Goal: Register for event/course

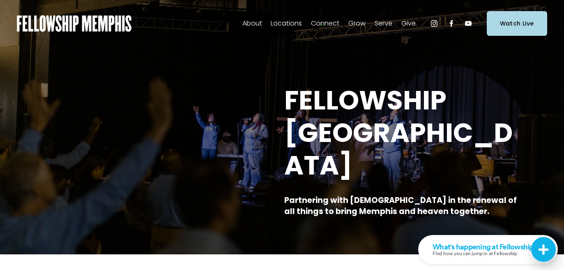
click at [0, 0] on span "Membership" at bounding box center [0, 0] width 0 height 0
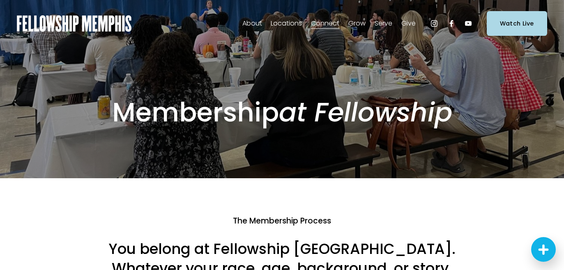
click at [0, 0] on span "Events" at bounding box center [0, 0] width 0 height 0
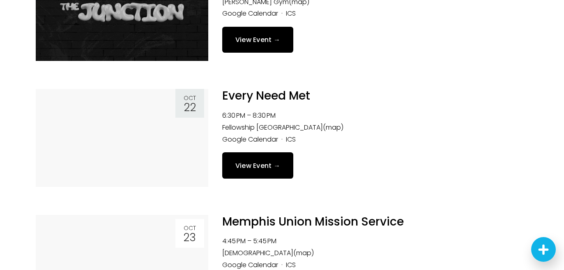
scroll to position [289, 0]
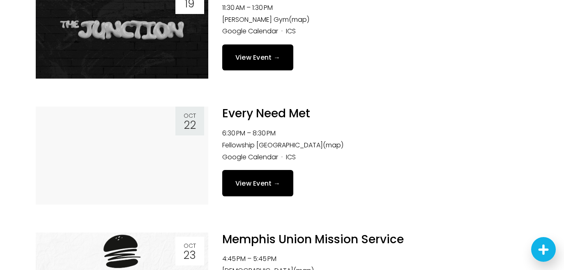
click at [259, 177] on link "View Event →" at bounding box center [258, 183] width 72 height 26
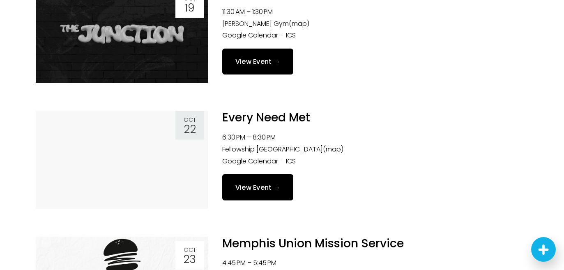
scroll to position [286, 0]
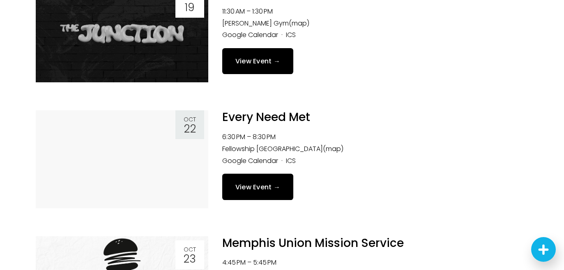
click at [265, 188] on link "View Event →" at bounding box center [258, 186] width 72 height 26
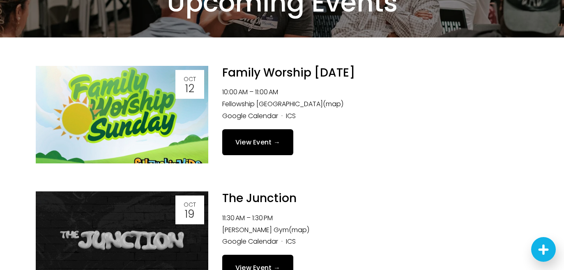
scroll to position [0, 0]
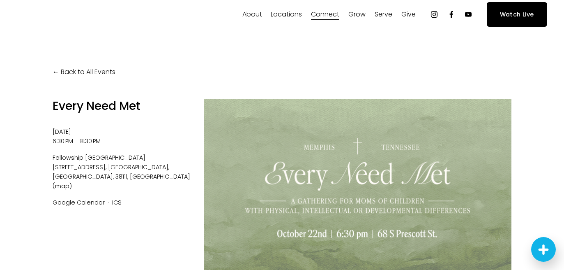
scroll to position [9, 0]
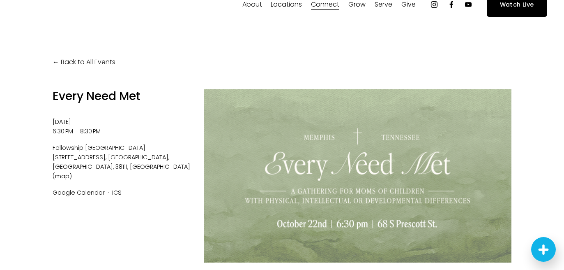
scroll to position [20, 0]
